Goal: Browse casually: Explore the website without a specific task or goal

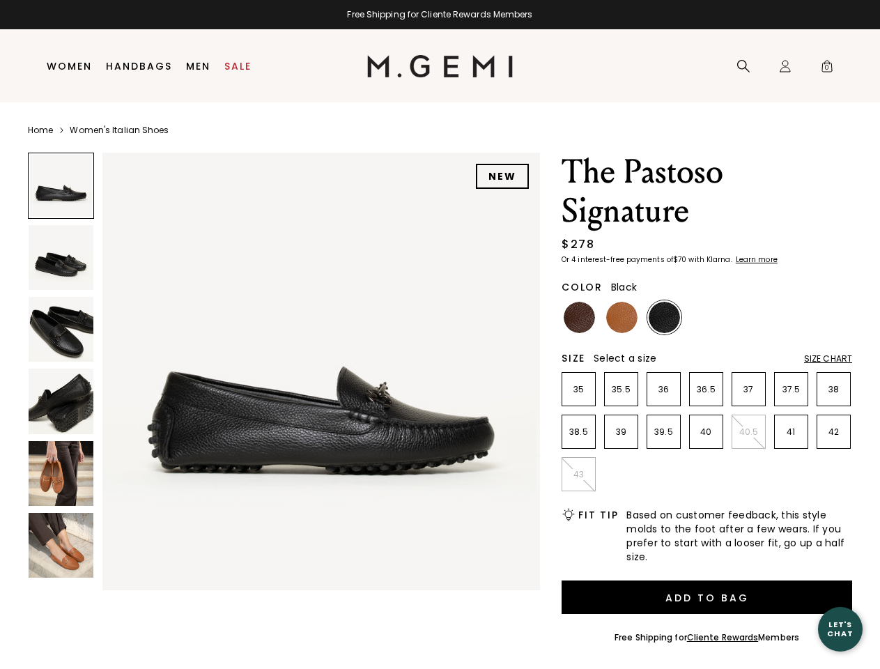
click at [440, 15] on div "Free Shipping for Cliente Rewards Members" at bounding box center [440, 14] width 880 height 11
click at [743, 66] on icon at bounding box center [743, 66] width 14 height 14
click at [785, 66] on div "Icons/20x20/profile@2x Sign In Orders Rewards Refer a Friend Address Book Call …" at bounding box center [785, 66] width 28 height 73
click at [827, 66] on span "0" at bounding box center [827, 69] width 14 height 14
click at [0, 0] on input "text" at bounding box center [0, 0] width 0 height 0
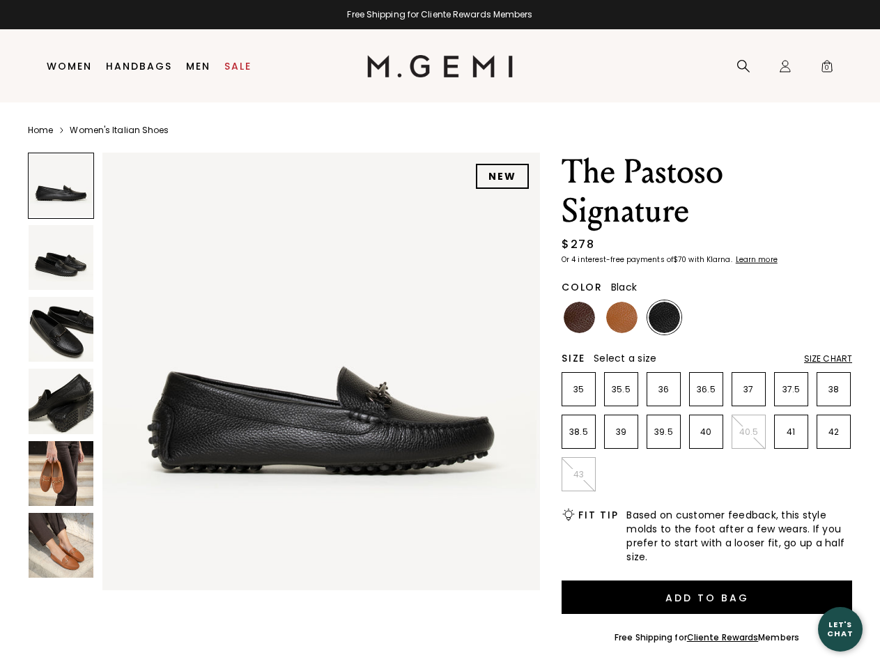
click at [284, 368] on img at bounding box center [321, 372] width 438 height 438
click at [0, 0] on div "Search" at bounding box center [0, 0] width 0 height 0
click at [61, 257] on img at bounding box center [61, 257] width 65 height 65
click at [61, 329] on img at bounding box center [61, 329] width 65 height 65
click at [61, 401] on img at bounding box center [61, 401] width 65 height 65
